Goal: Find specific page/section: Find specific page/section

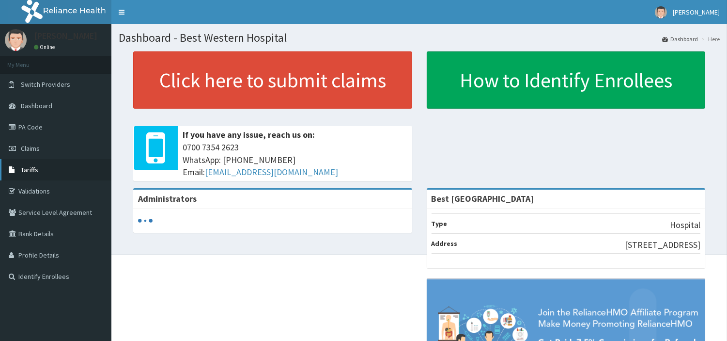
click at [26, 165] on span "Tariffs" at bounding box center [29, 169] width 17 height 9
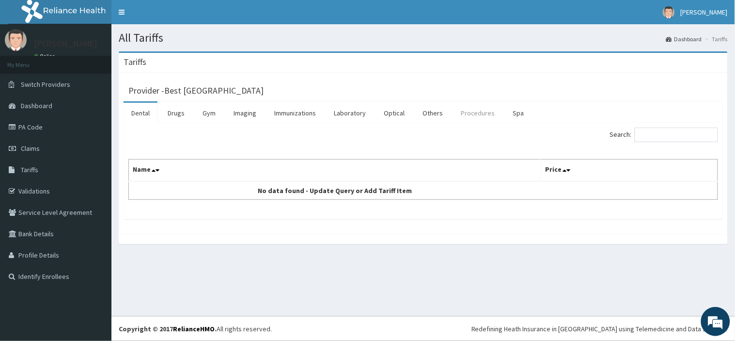
click at [480, 114] on link "Procedures" at bounding box center [478, 113] width 50 height 20
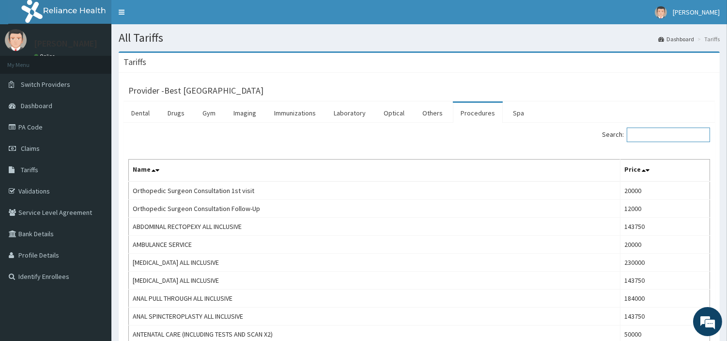
click at [662, 139] on input "Search:" at bounding box center [668, 134] width 83 height 15
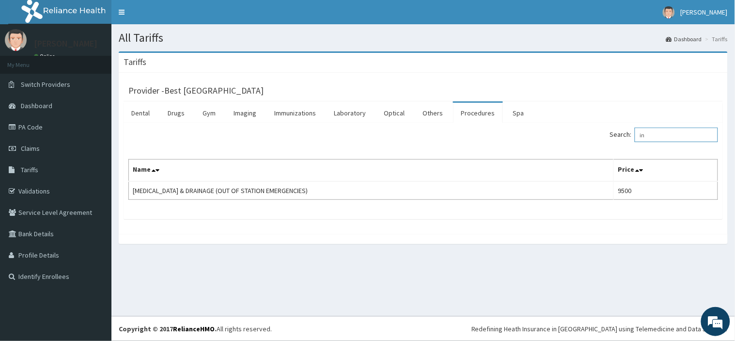
type input "i"
